Goal: Entertainment & Leisure: Consume media (video, audio)

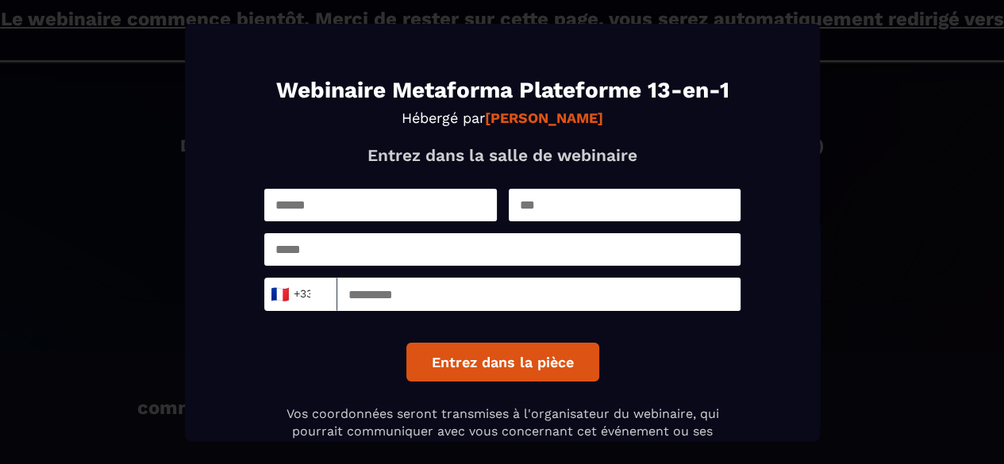
click at [343, 200] on input "Modal window" at bounding box center [380, 204] width 232 height 33
type input "*******"
type input "**********"
type input "*********"
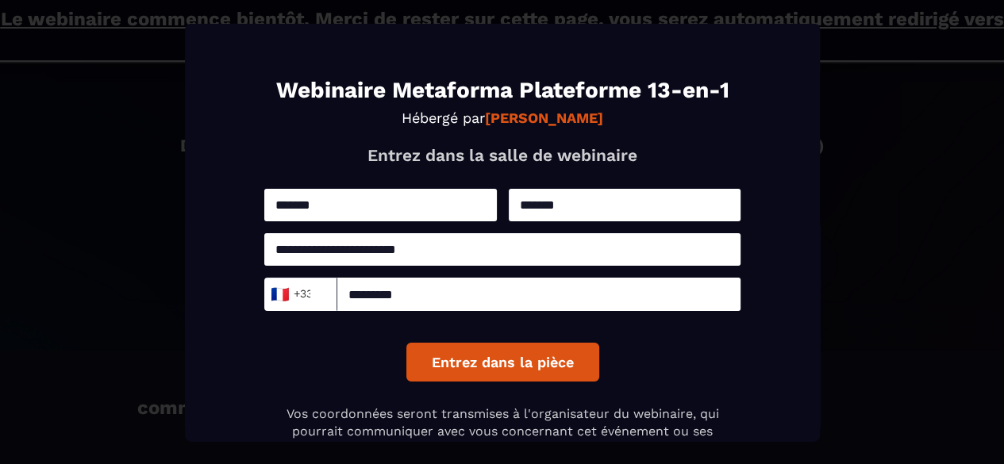
click at [449, 367] on button "Entrez dans la pièce" at bounding box center [501, 361] width 193 height 39
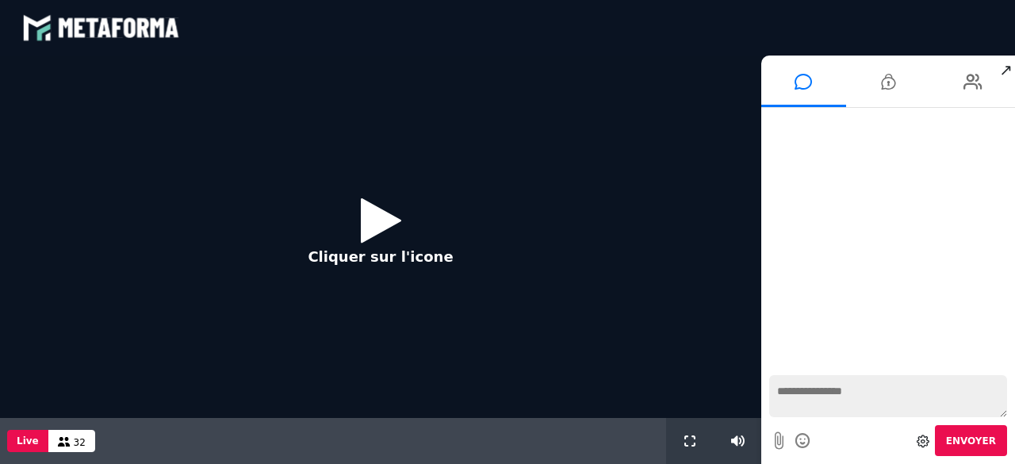
click at [378, 221] on icon at bounding box center [381, 220] width 40 height 52
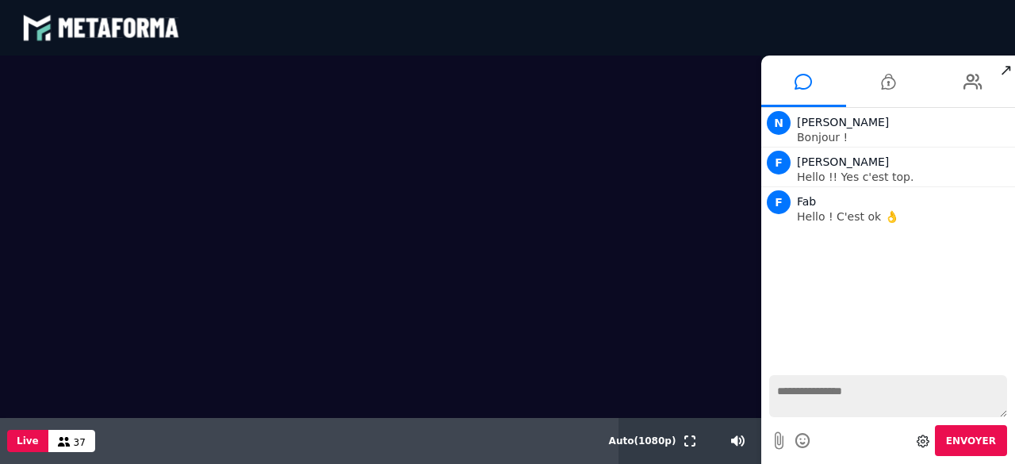
click at [816, 399] on textarea at bounding box center [889, 396] width 238 height 42
type textarea "*******"
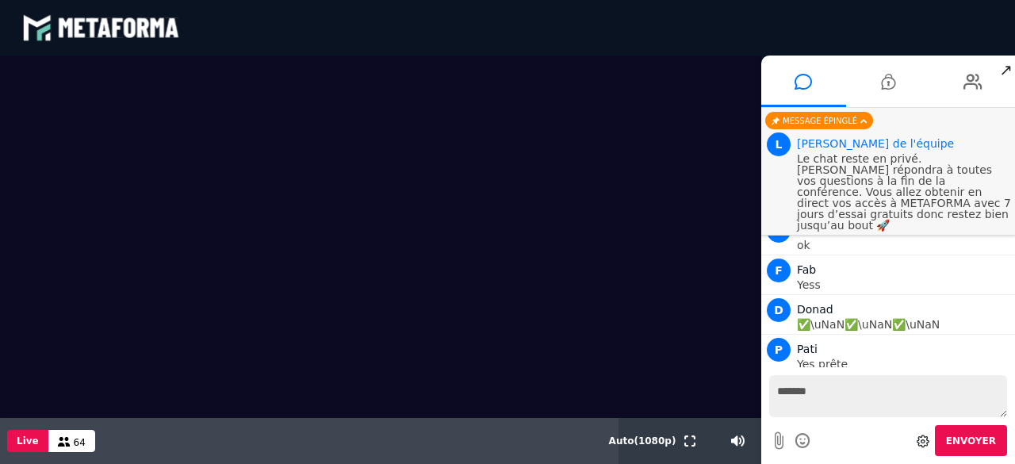
scroll to position [2810, 0]
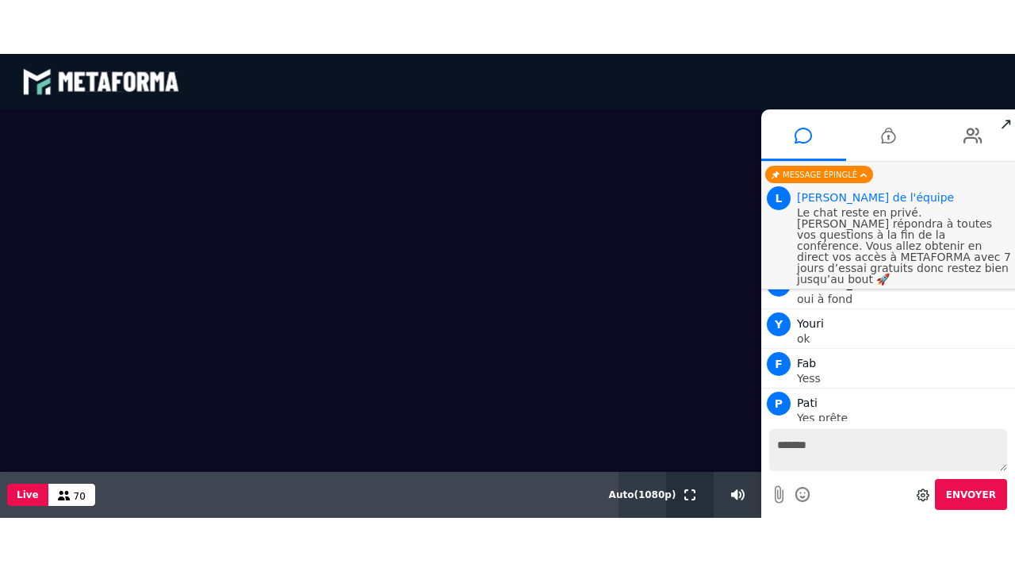
click at [689, 463] on button at bounding box center [689, 494] width 17 height 46
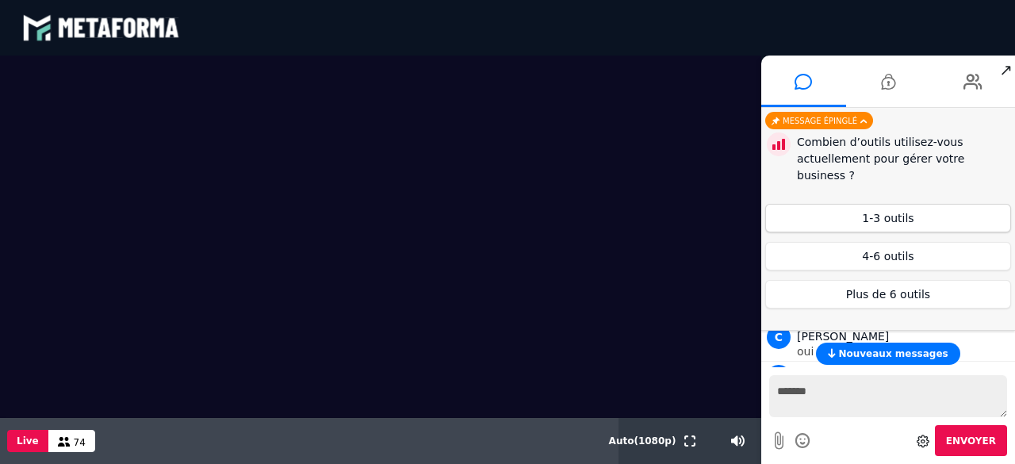
click at [909, 204] on button "1-3 outils" at bounding box center [889, 218] width 246 height 29
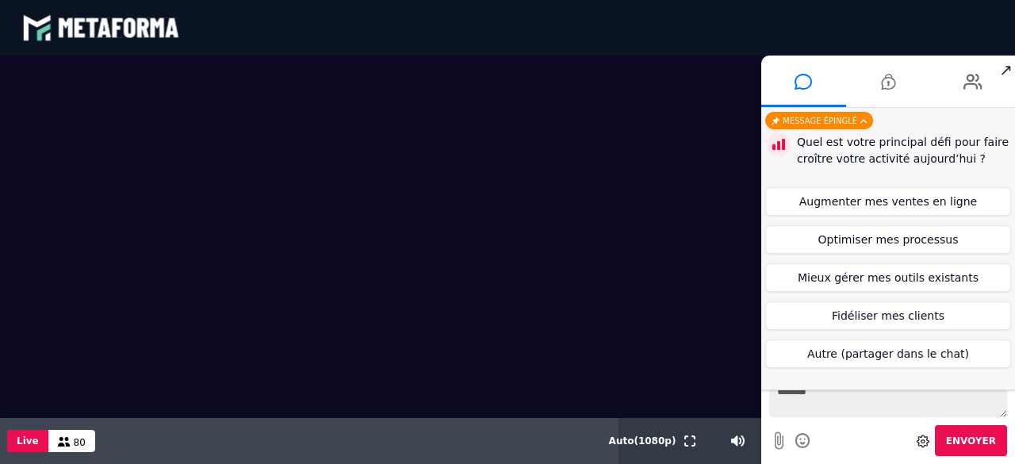
scroll to position [3023, 0]
click at [938, 200] on button "Augmenter mes ventes en ligne" at bounding box center [889, 201] width 246 height 29
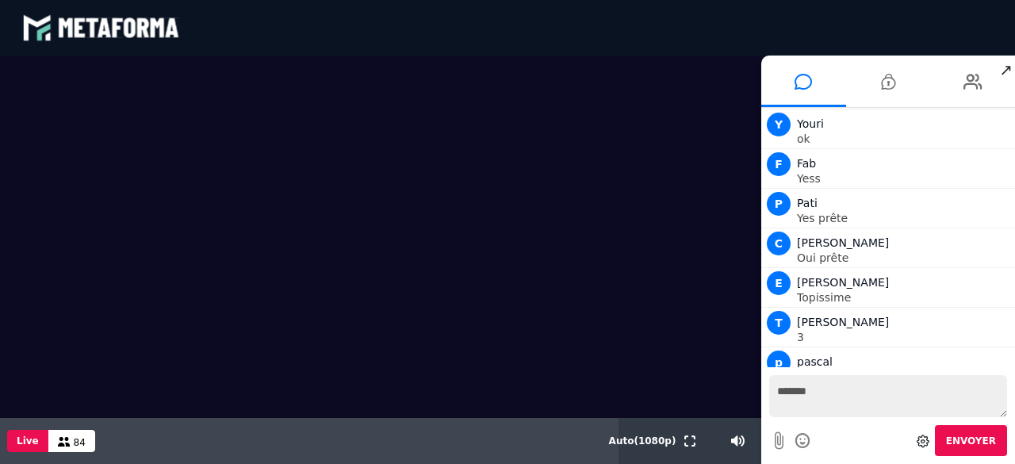
scroll to position [3113, 0]
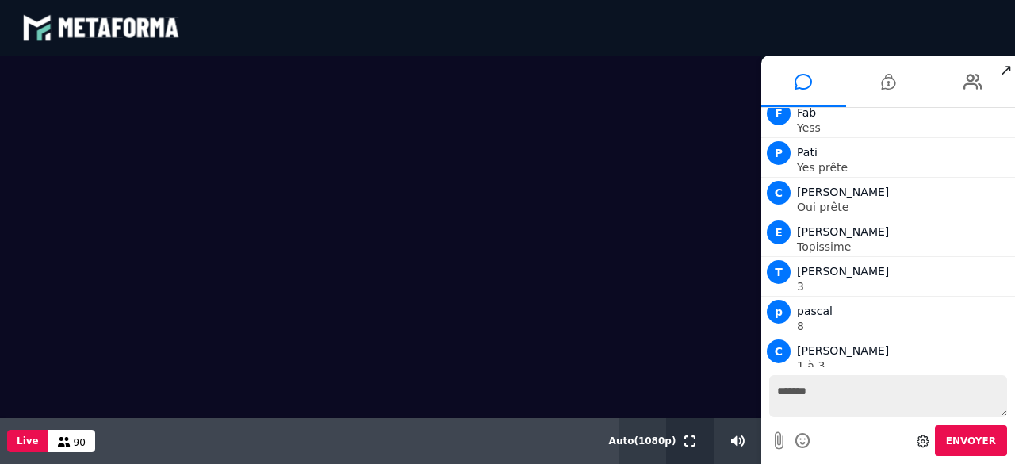
click at [686, 451] on button at bounding box center [689, 441] width 17 height 46
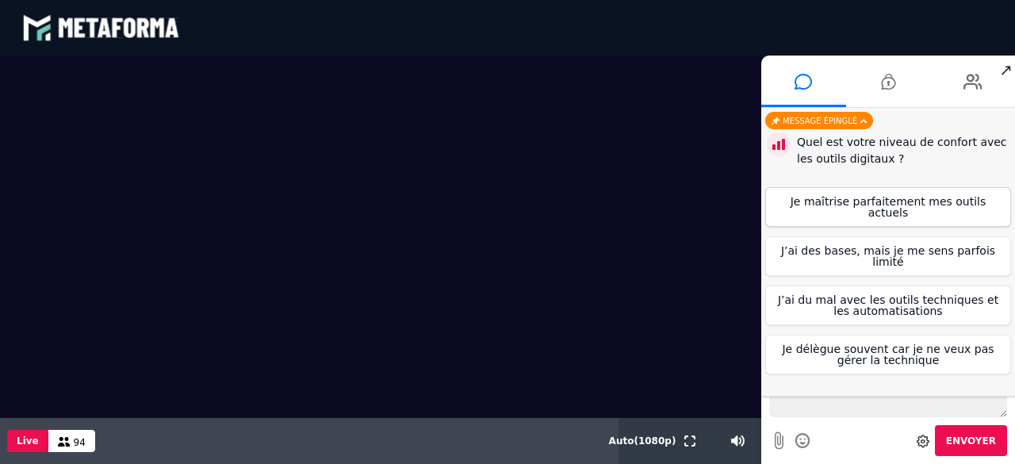
click at [911, 202] on button "Je maîtrise parfaitement mes outils actuels" at bounding box center [889, 207] width 246 height 40
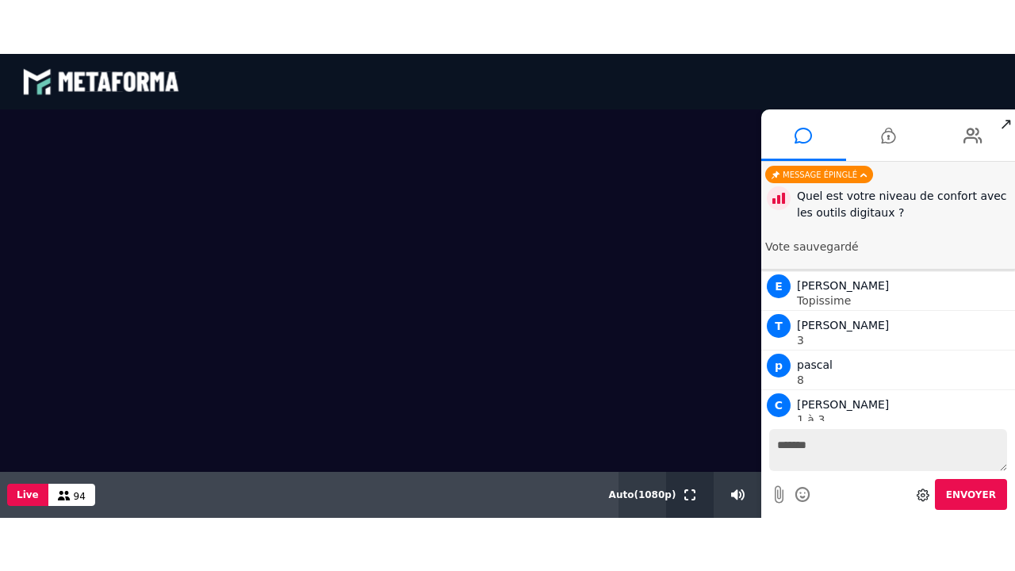
drag, startPoint x: 684, startPoint y: 496, endPoint x: 684, endPoint y: 565, distance: 69.0
click at [684, 463] on button at bounding box center [689, 494] width 17 height 46
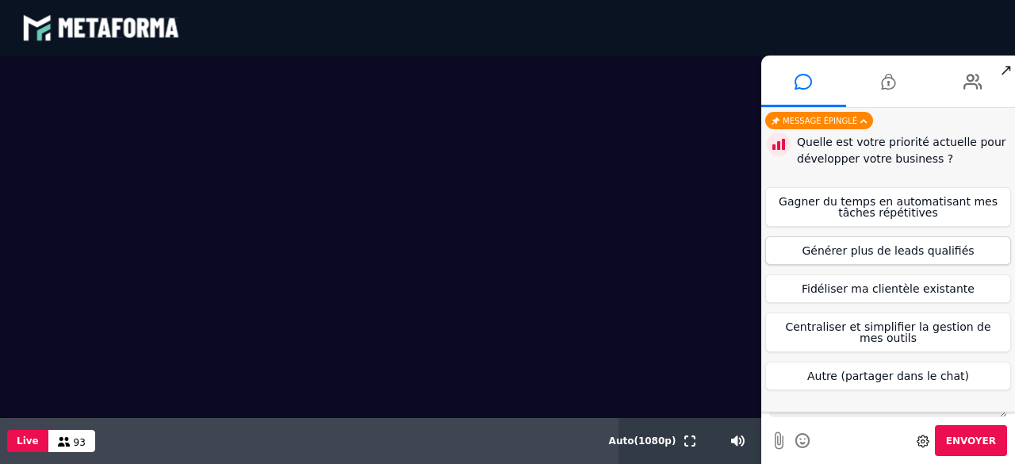
click at [846, 251] on button "Générer plus de leads qualifiés" at bounding box center [889, 250] width 246 height 29
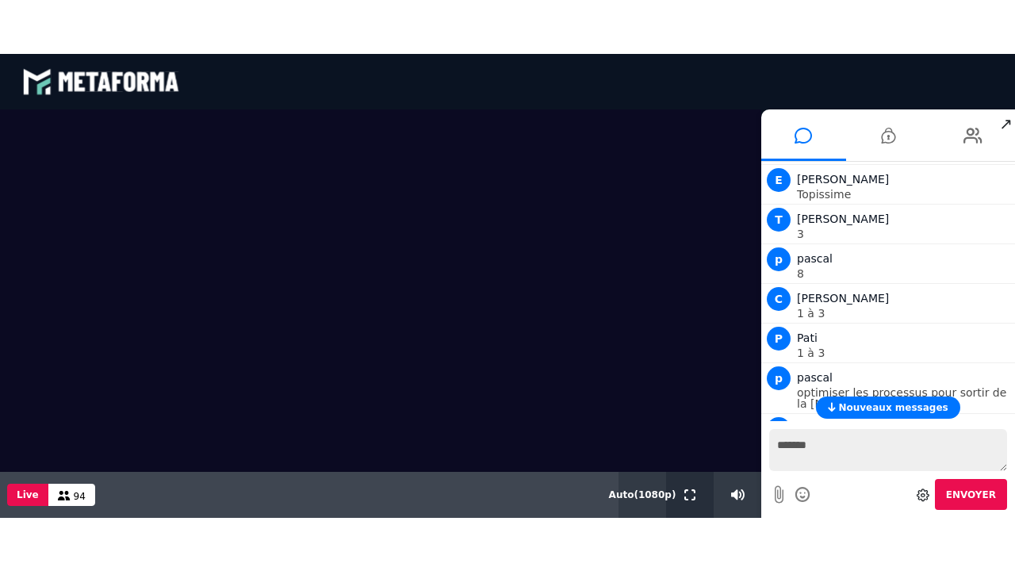
drag, startPoint x: 688, startPoint y: 495, endPoint x: 688, endPoint y: 564, distance: 69.0
click at [688, 463] on icon at bounding box center [690, 494] width 11 height 11
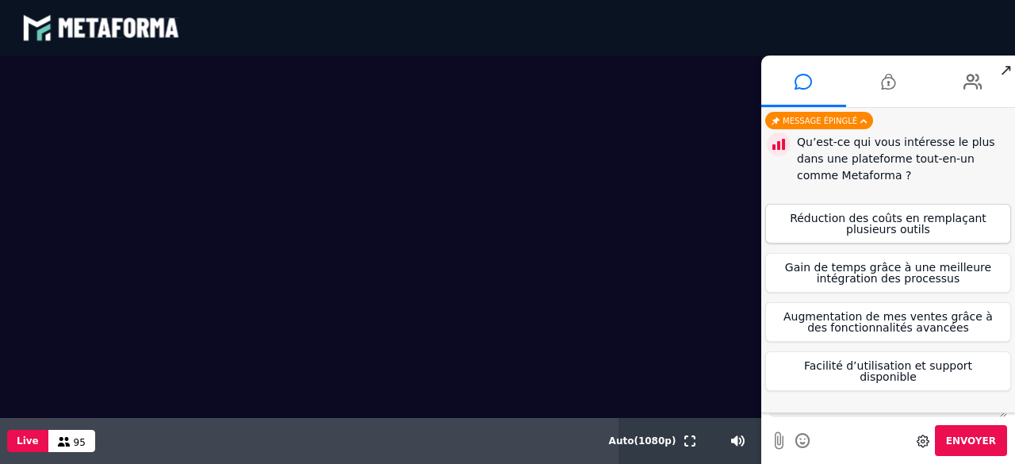
click at [908, 228] on button "Réduction des coûts en remplaçant plusieurs outils" at bounding box center [889, 224] width 246 height 40
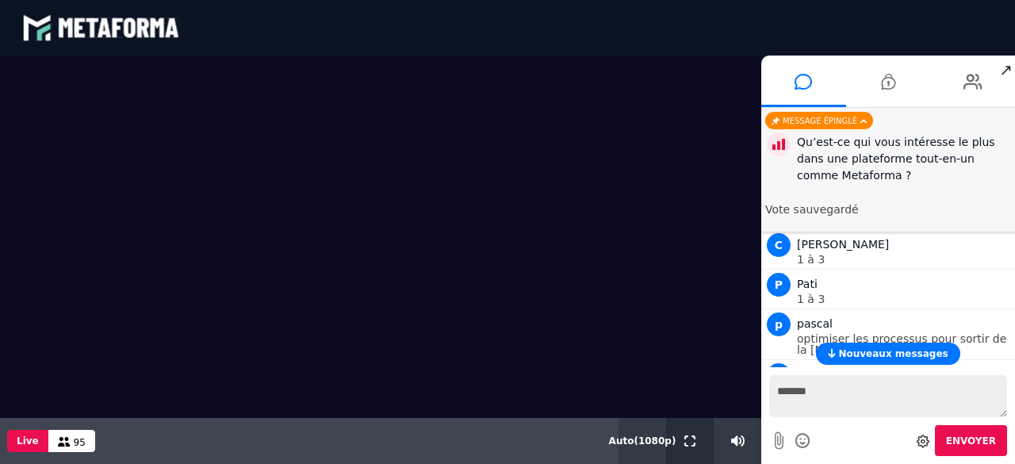
click at [688, 444] on icon at bounding box center [690, 441] width 11 height 11
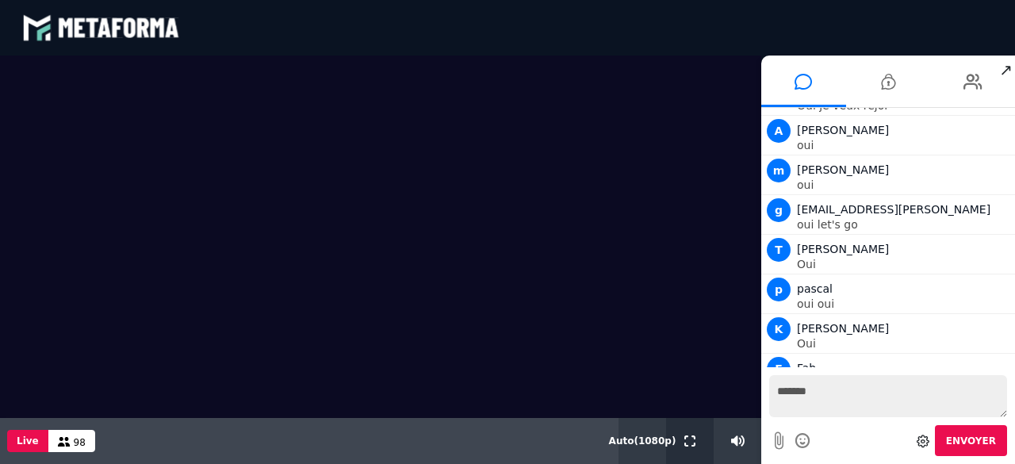
scroll to position [4137, 0]
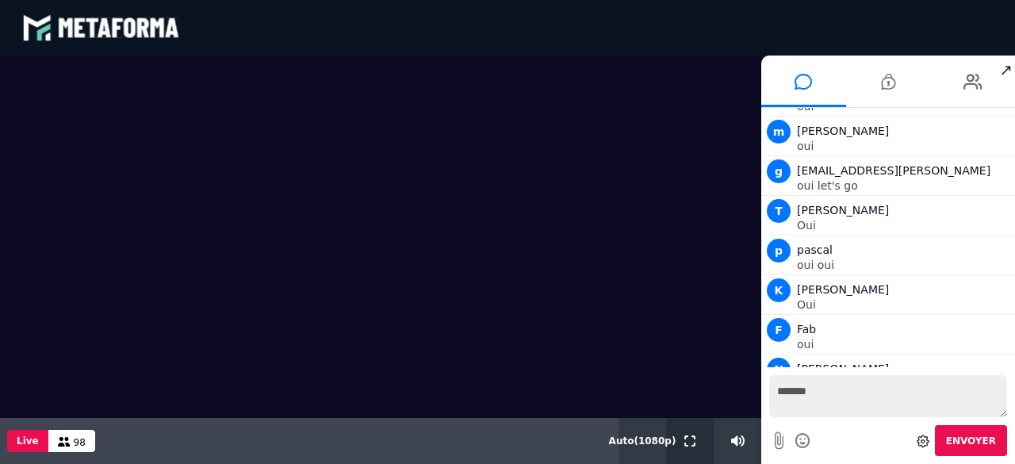
click at [690, 441] on icon at bounding box center [690, 441] width 11 height 11
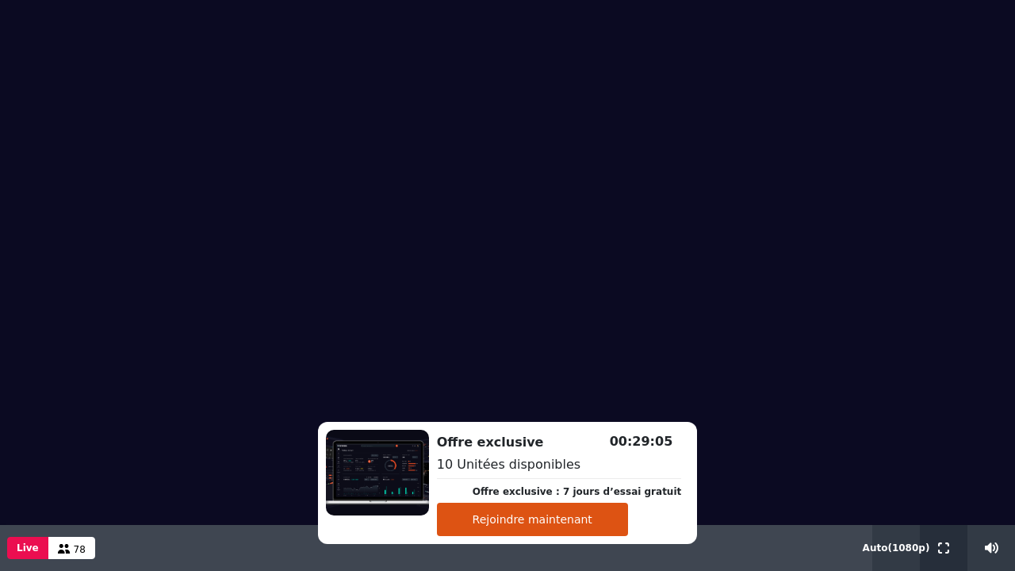
click at [943, 463] on icon at bounding box center [943, 548] width 11 height 11
